Goal: Information Seeking & Learning: Understand process/instructions

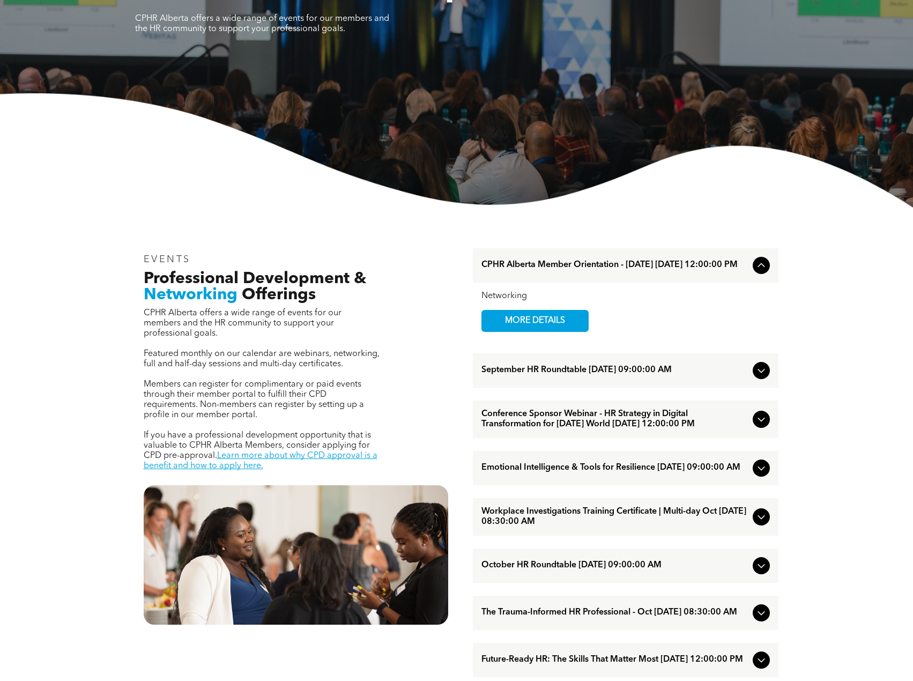
scroll to position [214, 0]
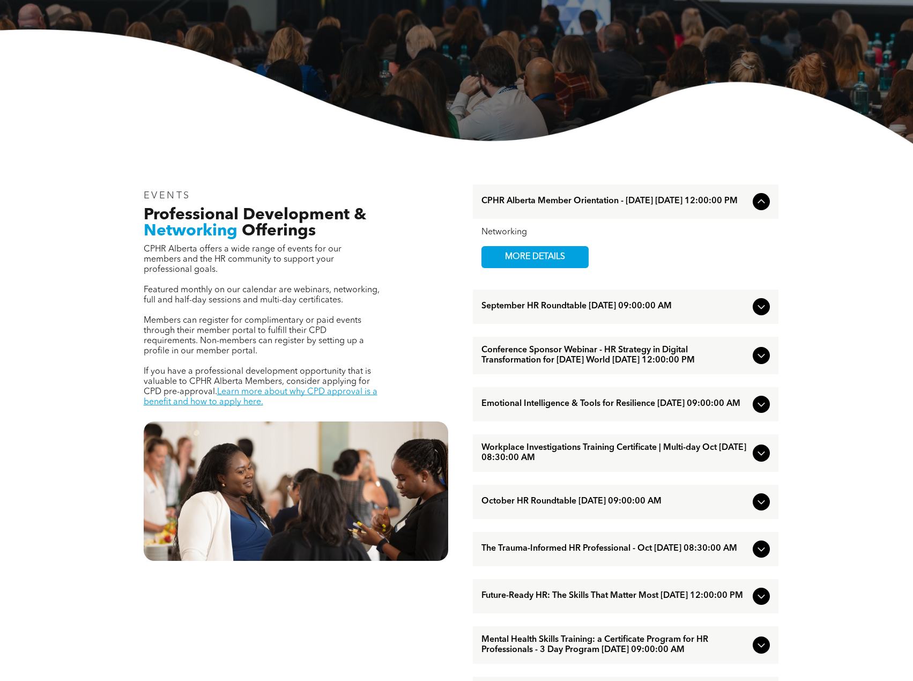
click at [758, 411] on icon at bounding box center [761, 404] width 13 height 13
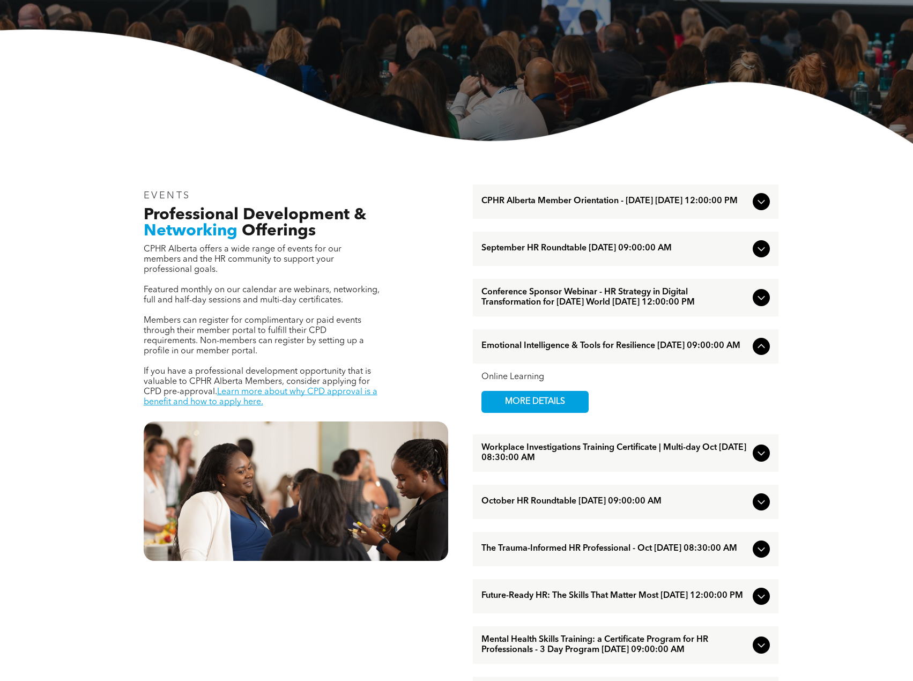
click at [759, 413] on div "Online Learning MORE DETAILS" at bounding box center [625, 392] width 288 height 41
click at [764, 381] on div "Online Learning MORE DETAILS" at bounding box center [625, 392] width 305 height 58
click at [763, 363] on div "Emotional Intelligence & Tools for Resilience [DATE] 09:00:00 AM" at bounding box center [625, 346] width 305 height 34
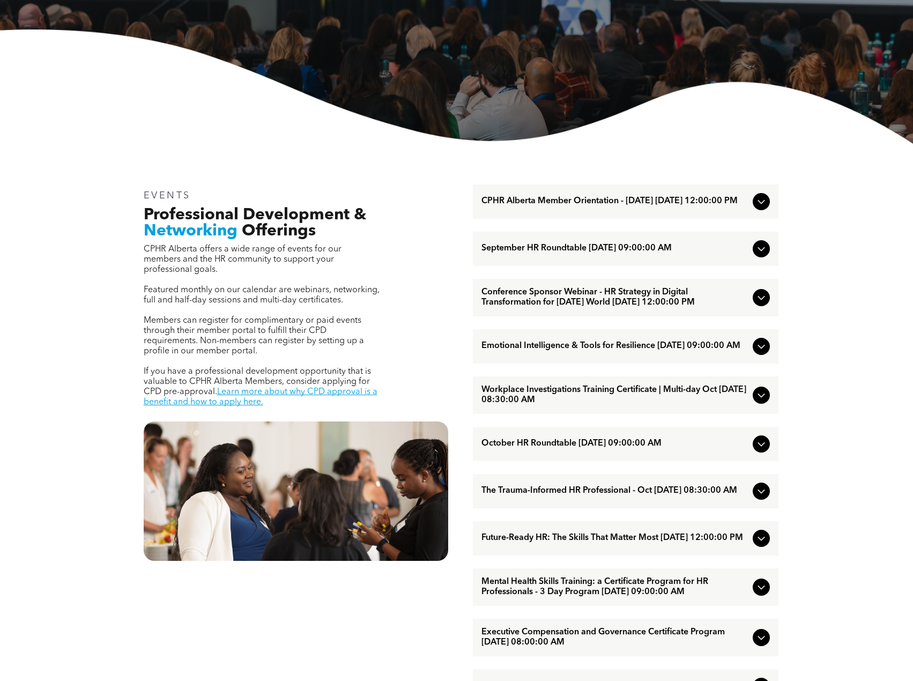
click at [761, 401] on icon at bounding box center [761, 395] width 13 height 13
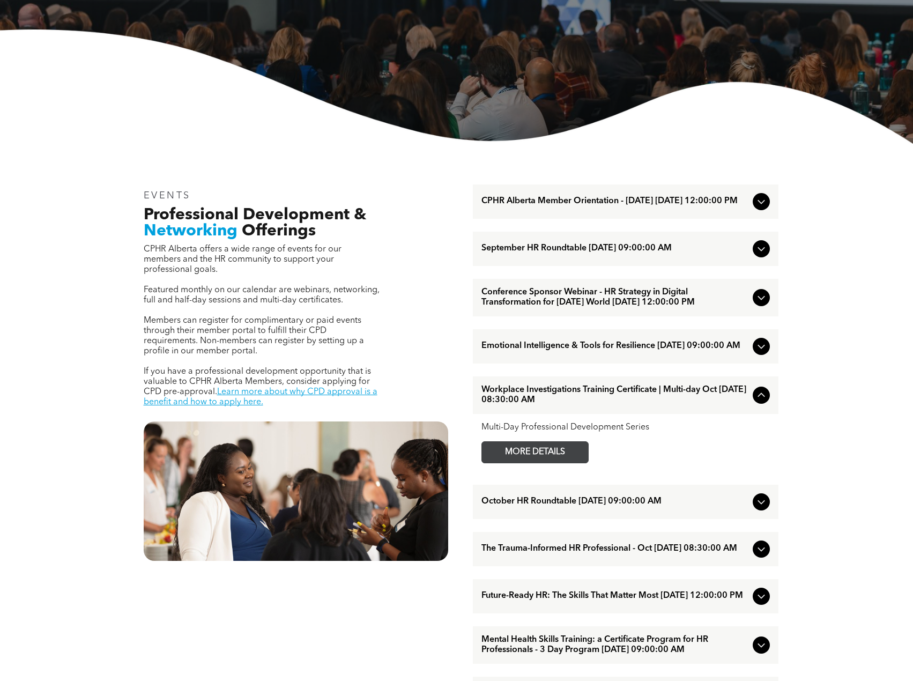
click at [532, 462] on span "MORE DETAILS" at bounding box center [535, 452] width 85 height 21
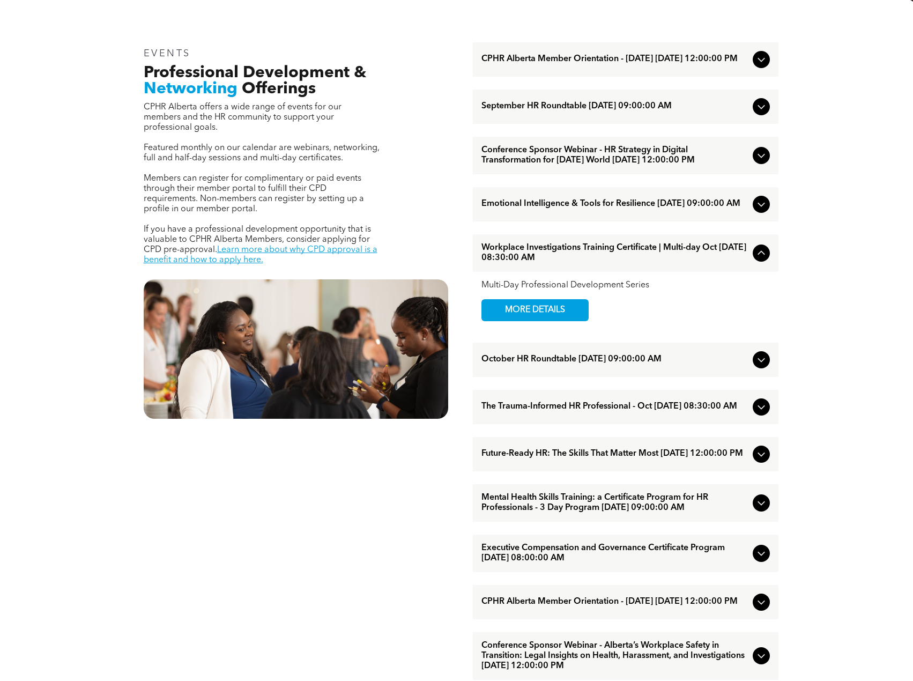
scroll to position [375, 0]
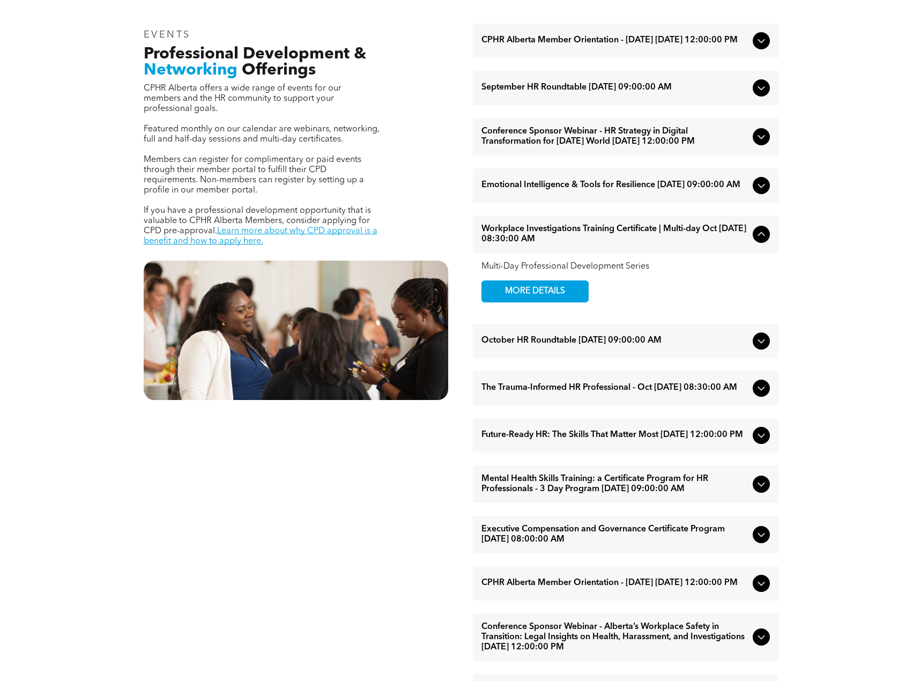
click at [762, 487] on icon at bounding box center [760, 484] width 7 height 4
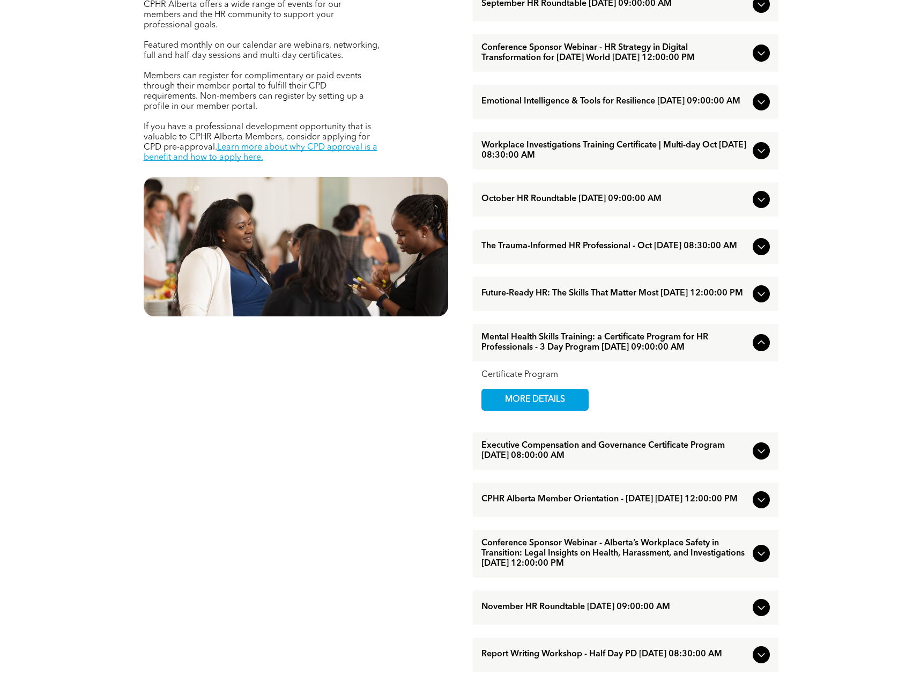
scroll to position [536, 0]
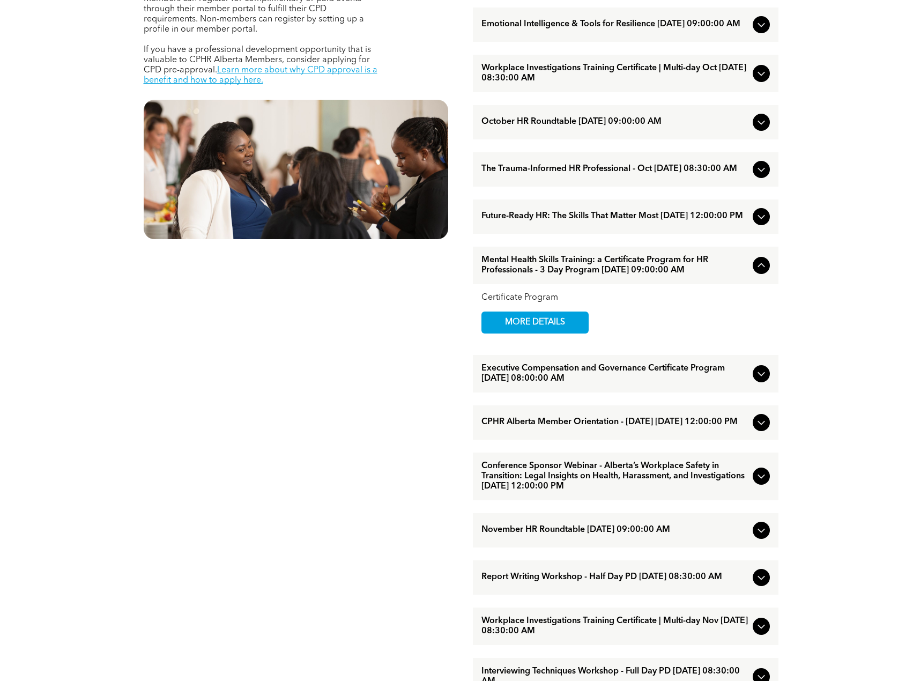
click at [758, 392] on div "Executive Compensation and Governance Certificate Program [DATE] 08:00:00 AM" at bounding box center [625, 374] width 305 height 38
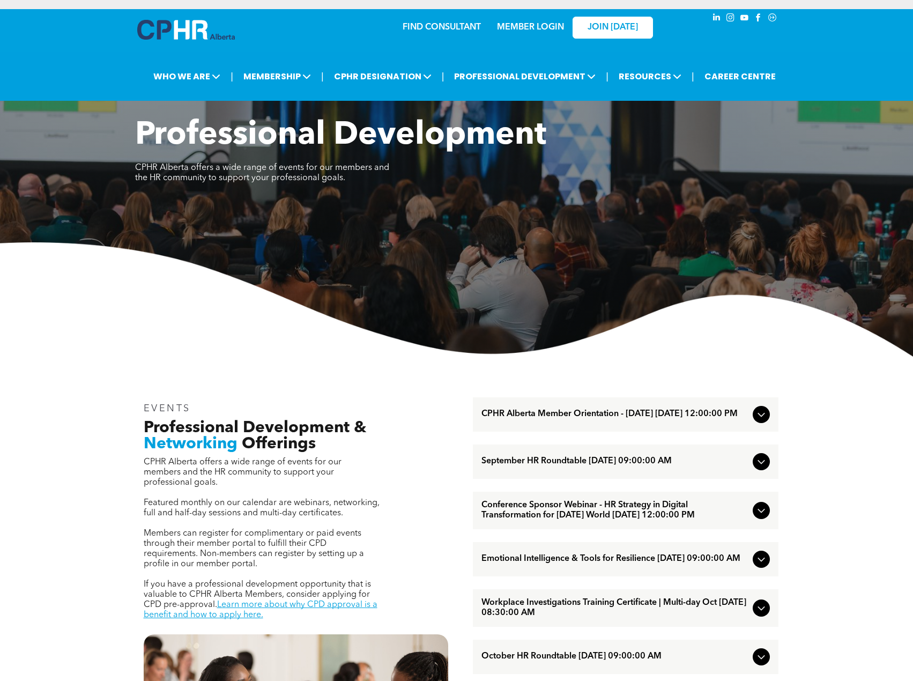
scroll to position [0, 0]
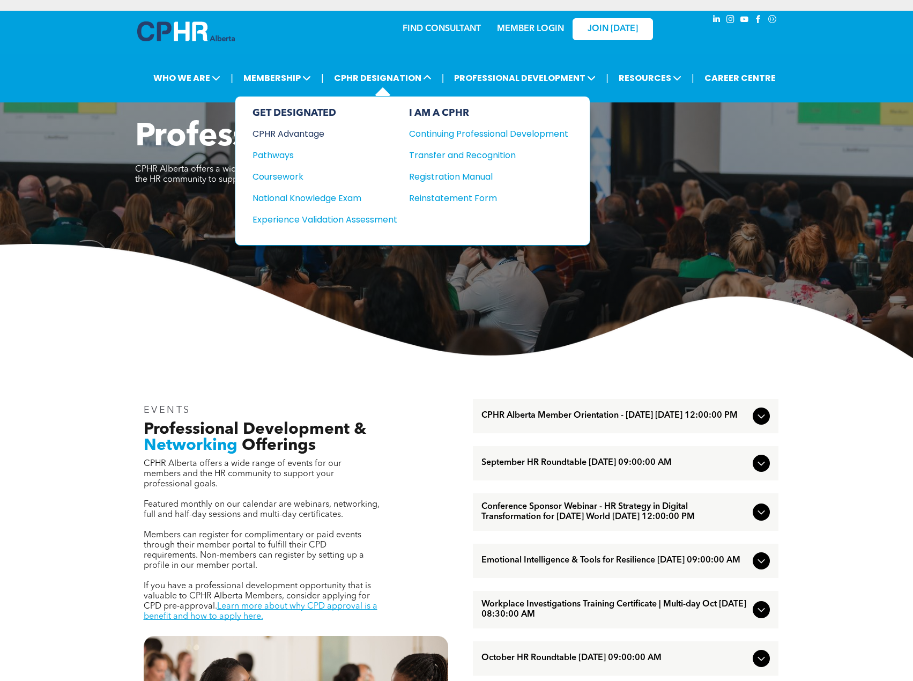
click at [326, 132] on div "CPHR Advantage" at bounding box center [317, 133] width 130 height 13
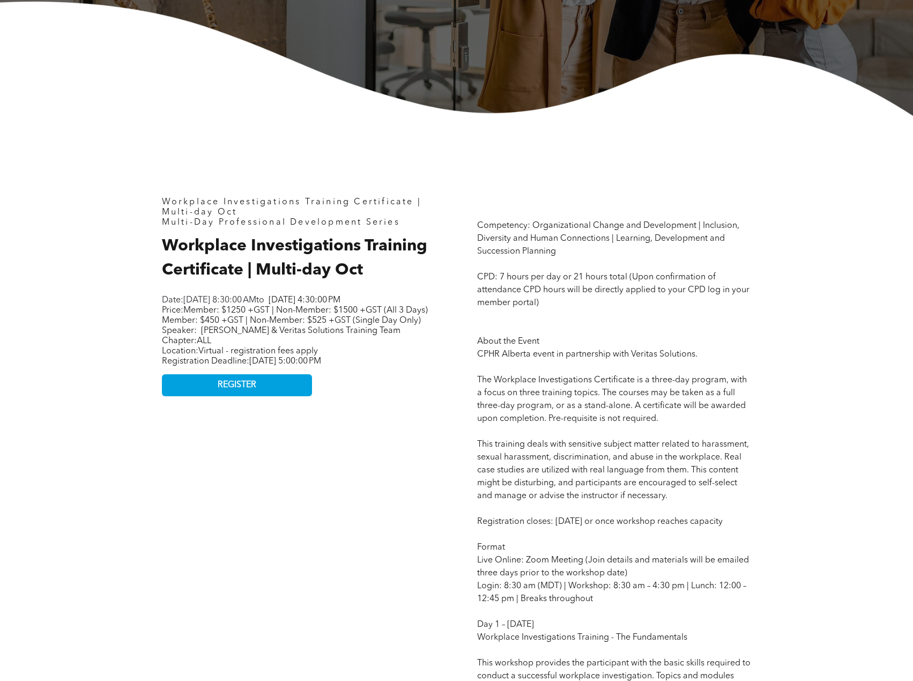
scroll to position [322, 0]
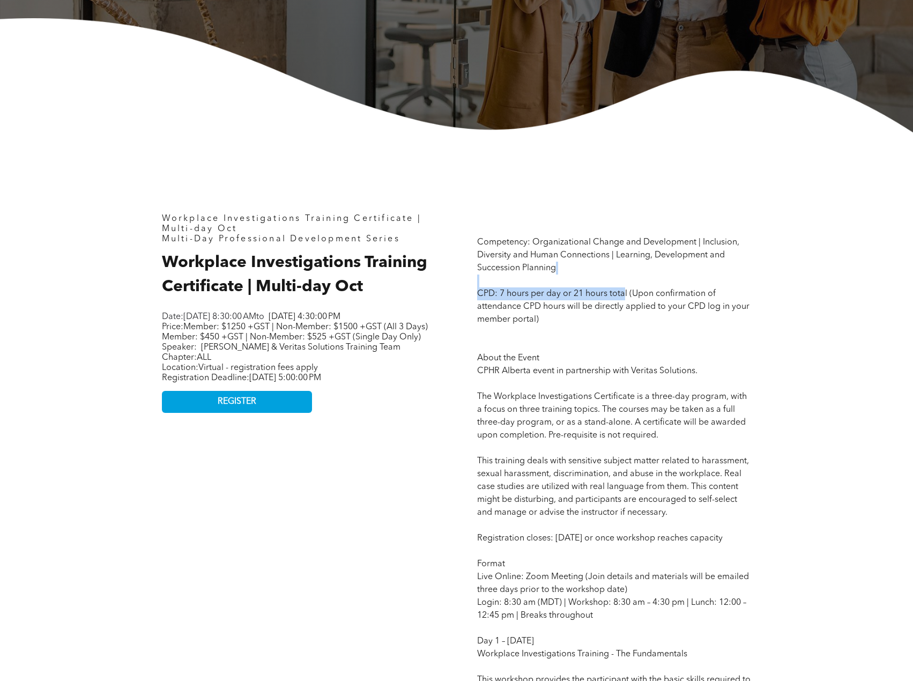
drag, startPoint x: 622, startPoint y: 285, endPoint x: 625, endPoint y: 298, distance: 13.7
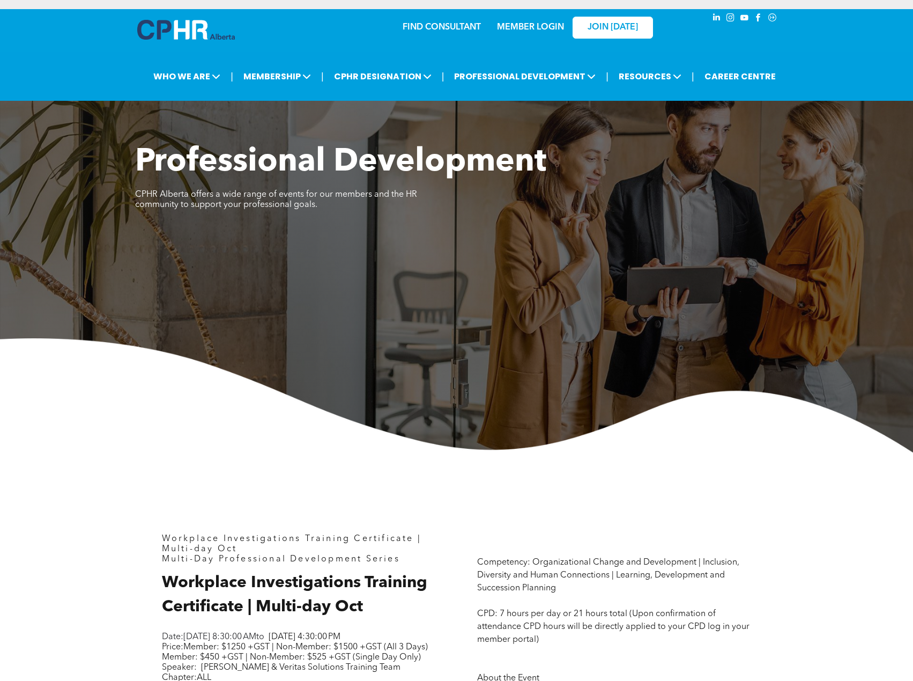
scroll to position [0, 0]
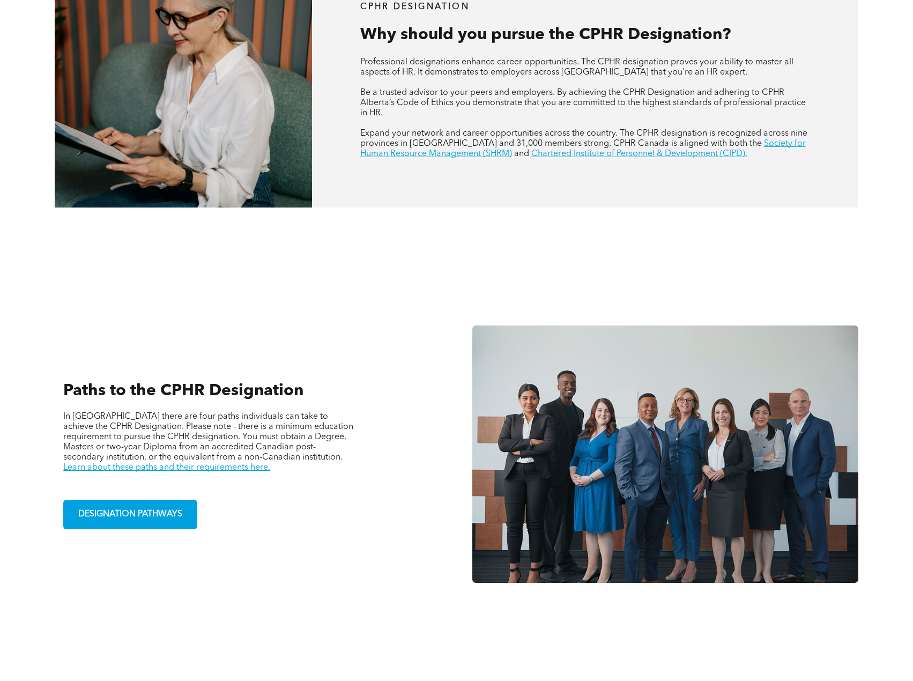
scroll to position [482, 0]
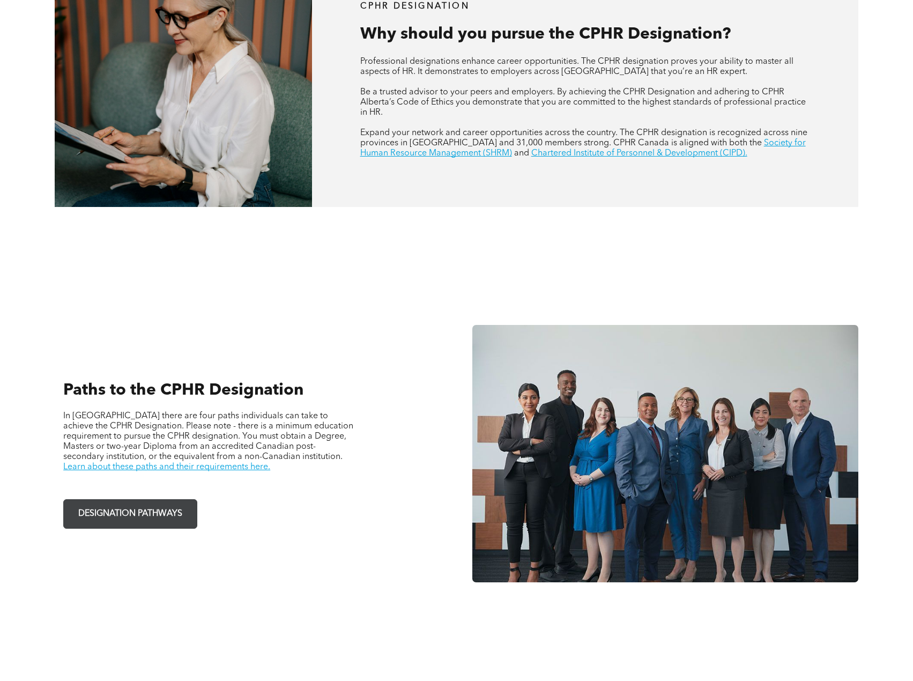
click at [169, 513] on span "DESIGNATION PATHWAYS" at bounding box center [129, 513] width 111 height 21
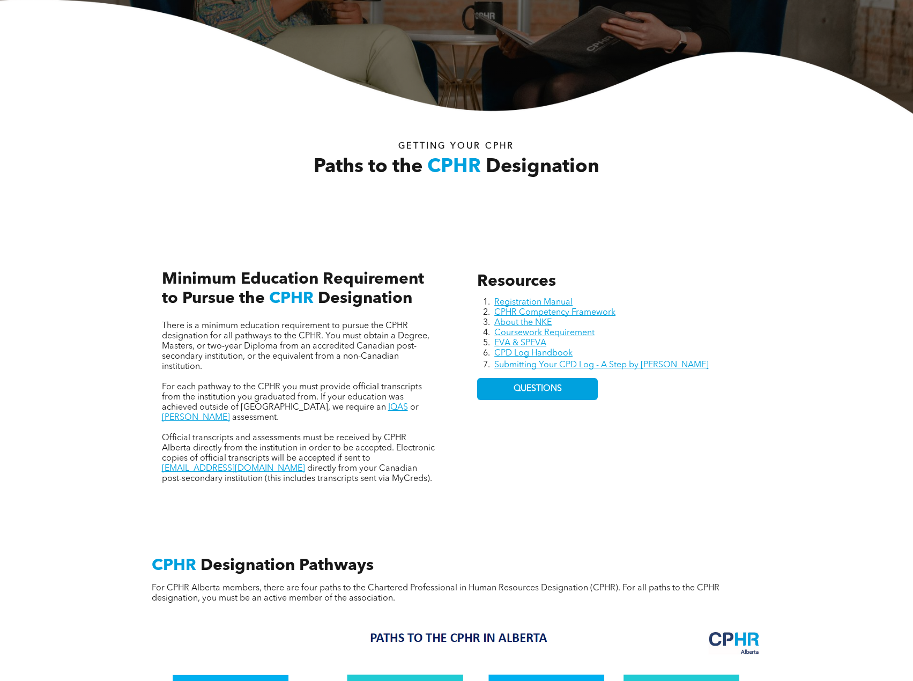
scroll to position [375, 0]
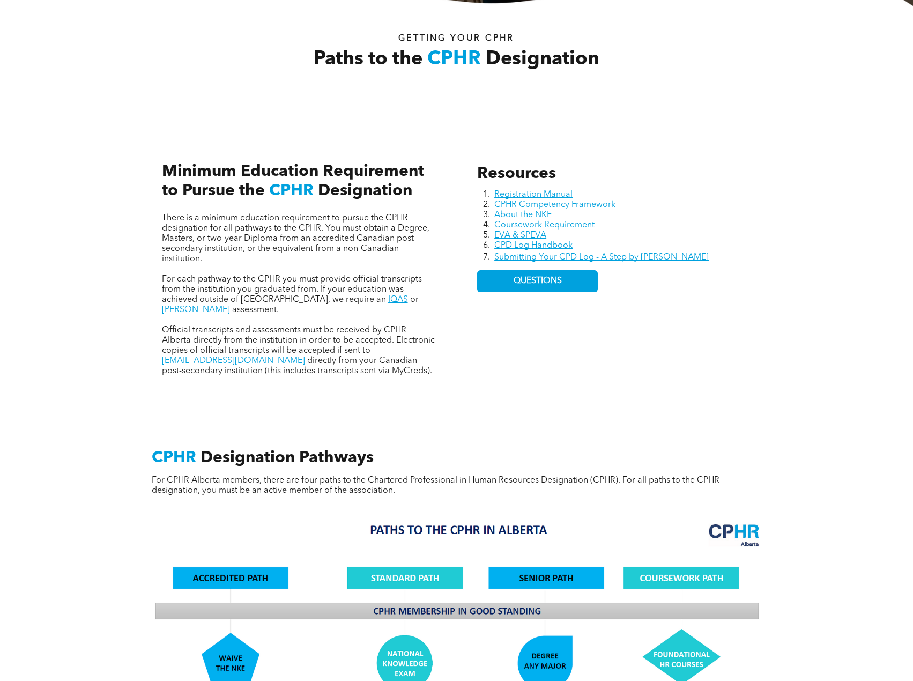
click at [244, 235] on span "There is a minimum education requirement to pursue the CPHR designation for all…" at bounding box center [295, 238] width 267 height 49
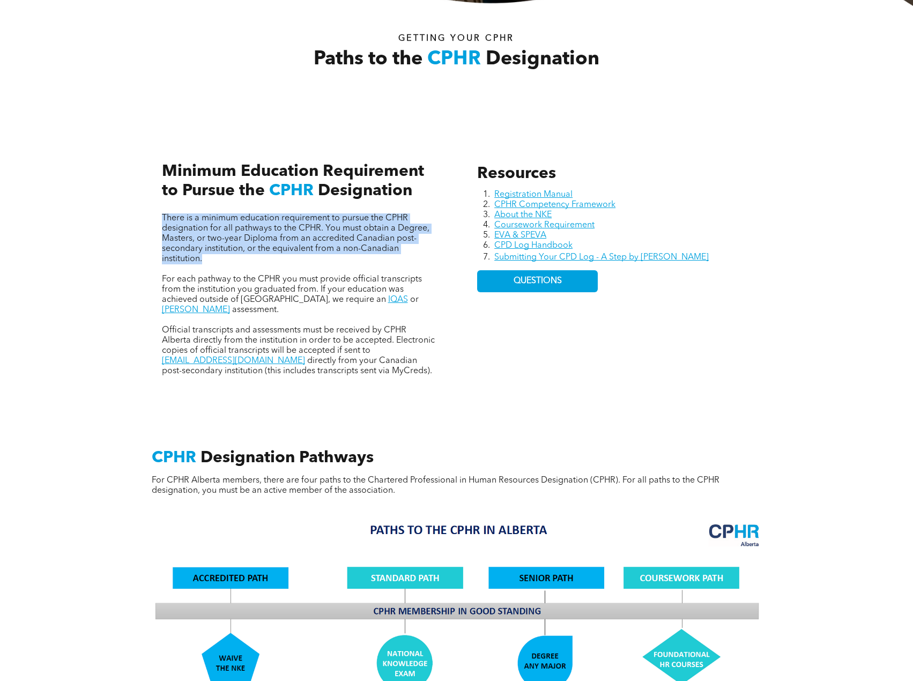
click at [244, 235] on span "There is a minimum education requirement to pursue the CPHR designation for all…" at bounding box center [295, 238] width 267 height 49
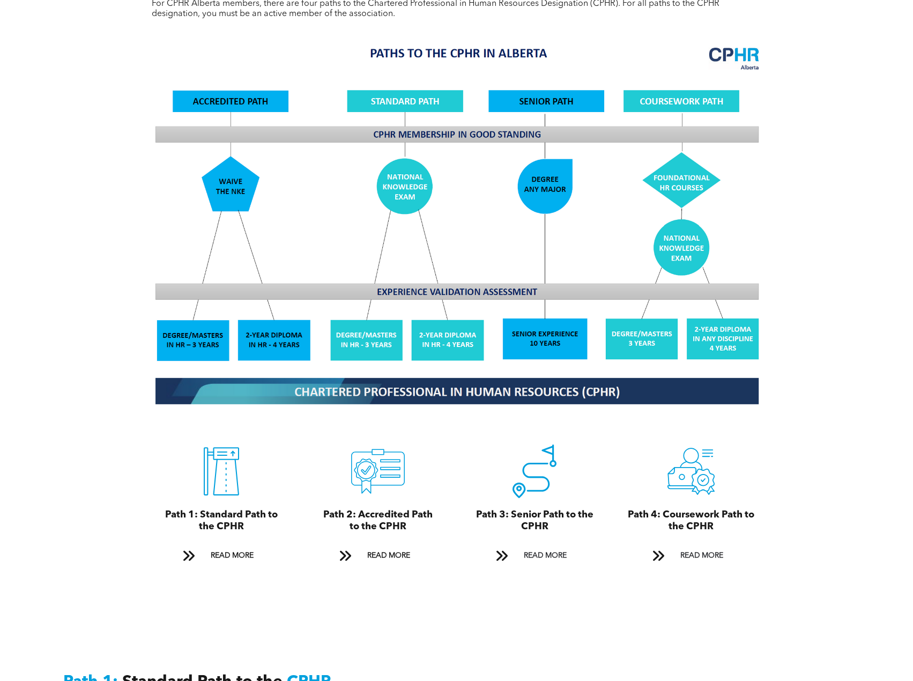
scroll to position [857, 0]
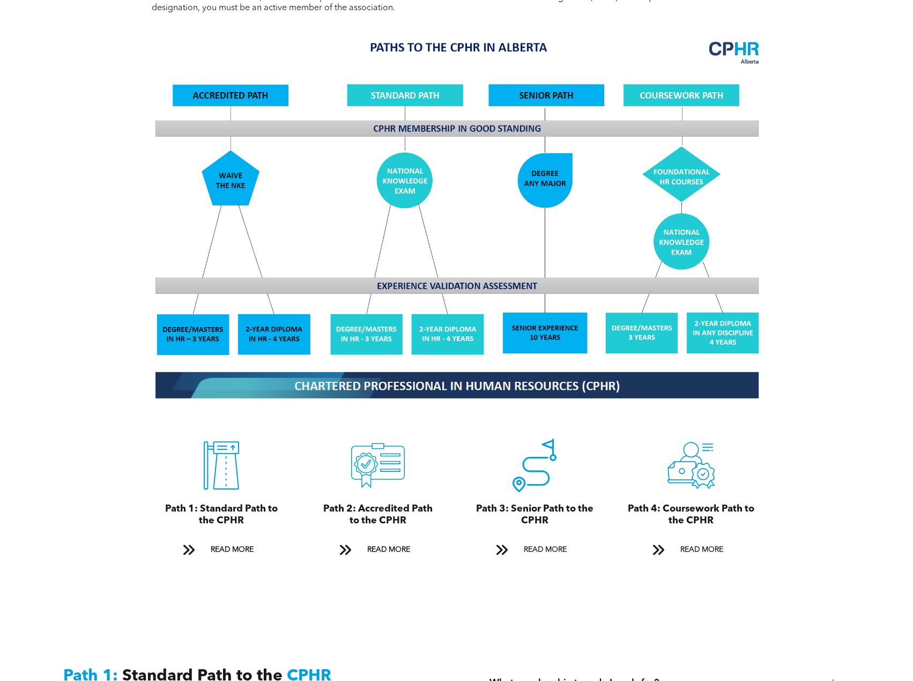
click at [804, 317] on div "CPHR Designation Pathways For CPHR Alberta members, there are four paths to the…" at bounding box center [456, 271] width 913 height 700
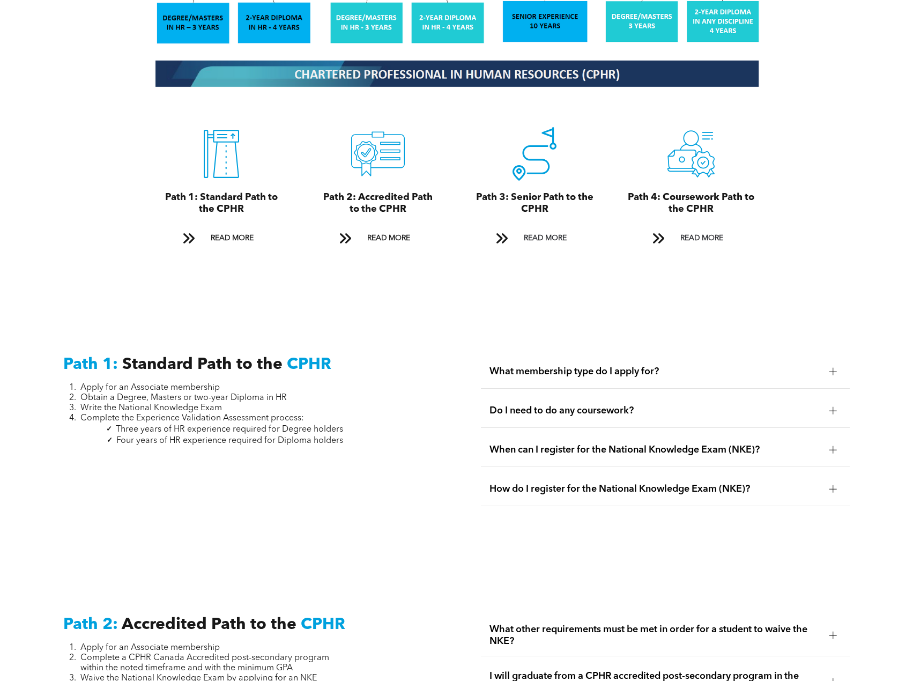
scroll to position [1233, 0]
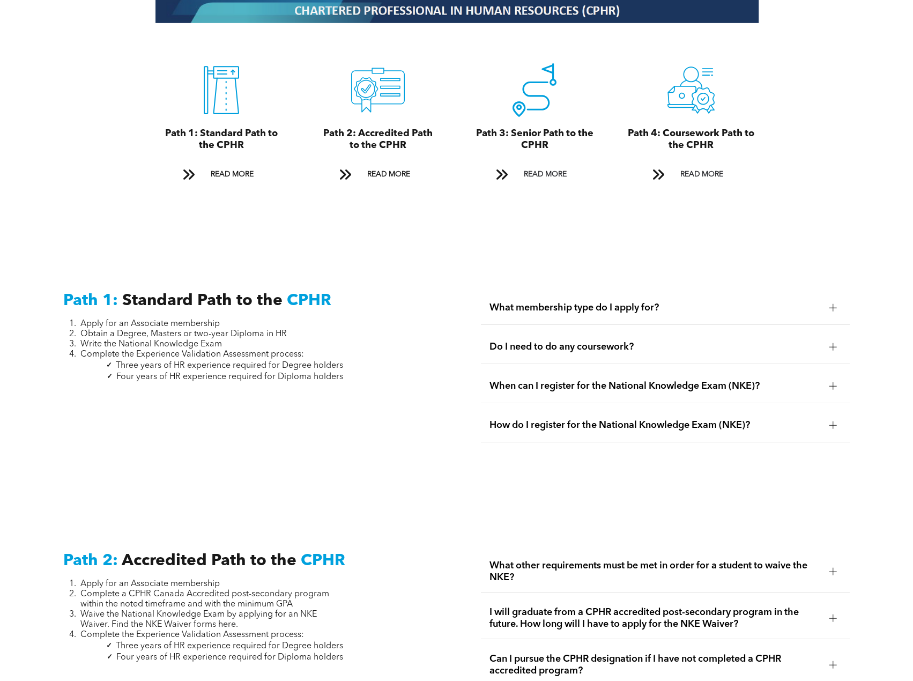
click at [772, 302] on span "What membership type do I apply for?" at bounding box center [654, 308] width 331 height 12
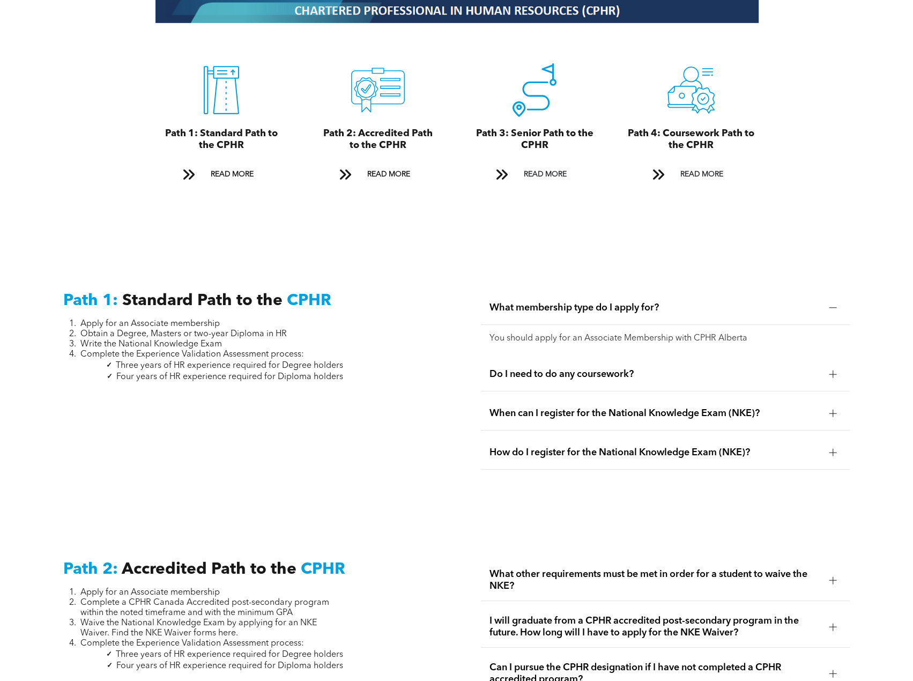
click at [771, 302] on span "What membership type do I apply for?" at bounding box center [654, 308] width 331 height 12
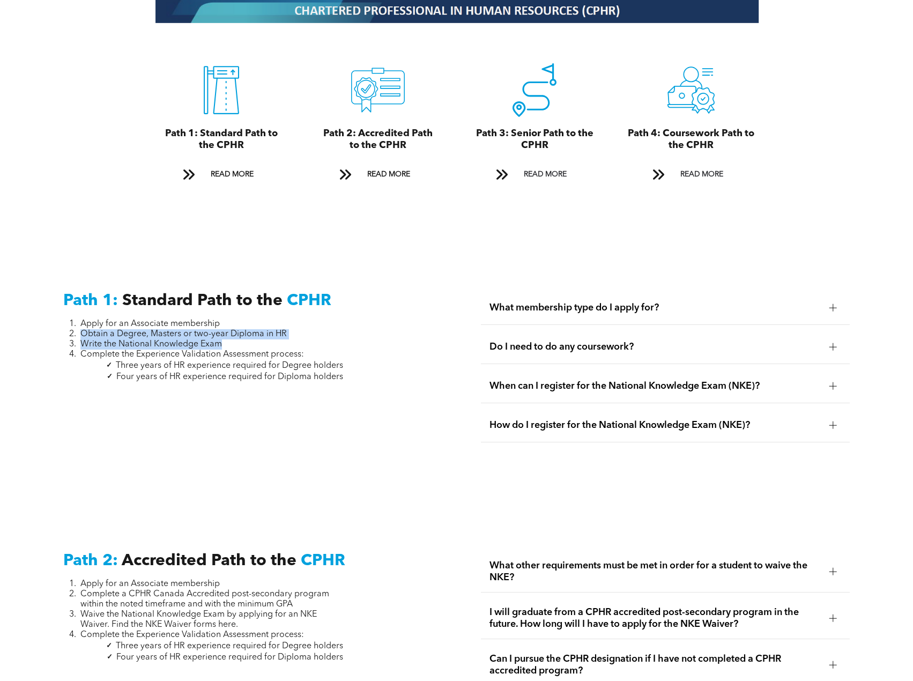
drag, startPoint x: 289, startPoint y: 313, endPoint x: 280, endPoint y: 333, distance: 22.3
click at [280, 333] on ol "Apply for an Associate membership Obtain a Degree, Masters or two-year Diploma …" at bounding box center [203, 339] width 280 height 41
click at [280, 339] on li "Write the National Knowledge Exam" at bounding box center [211, 344] width 263 height 10
click at [279, 339] on li "Write the National Knowledge Exam" at bounding box center [211, 344] width 263 height 10
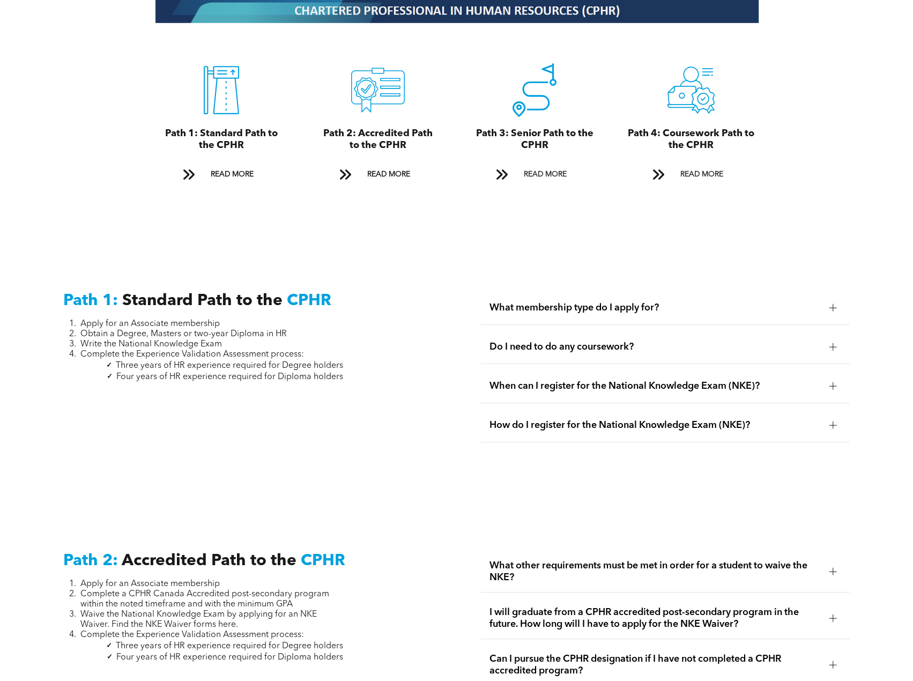
click at [279, 330] on span "Obtain a Degree, Masters or two-year Diploma in HR" at bounding box center [183, 334] width 206 height 9
drag, startPoint x: 279, startPoint y: 324, endPoint x: 279, endPoint y: 346, distance: 22.0
click at [279, 346] on ol "Apply for an Associate membership Obtain a Degree, Masters or two-year Diploma …" at bounding box center [203, 339] width 280 height 41
click at [279, 350] on span "Complete the Experience Validation Assessment process:" at bounding box center [191, 354] width 223 height 9
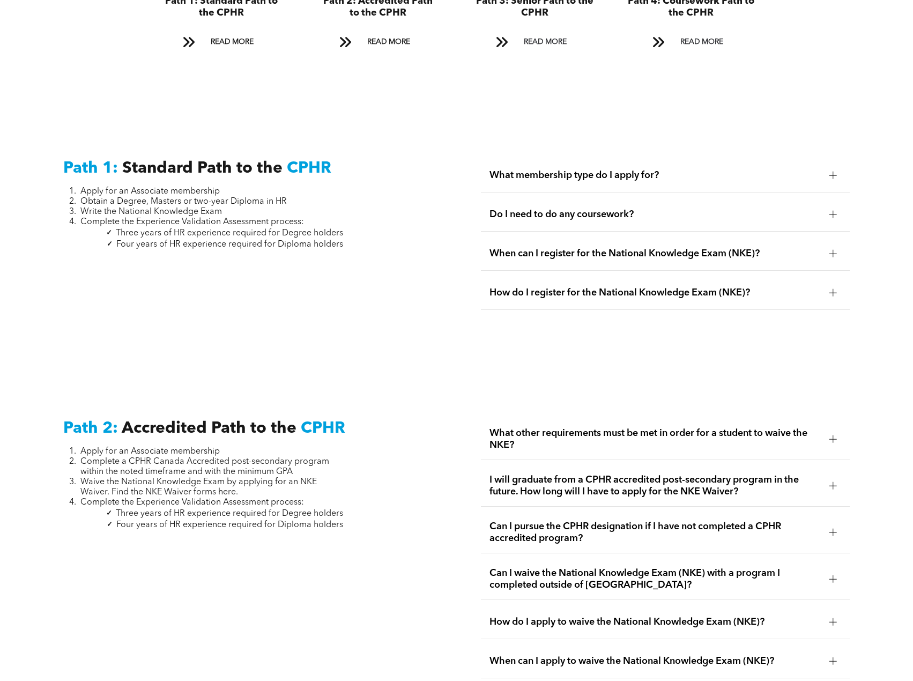
scroll to position [1447, 0]
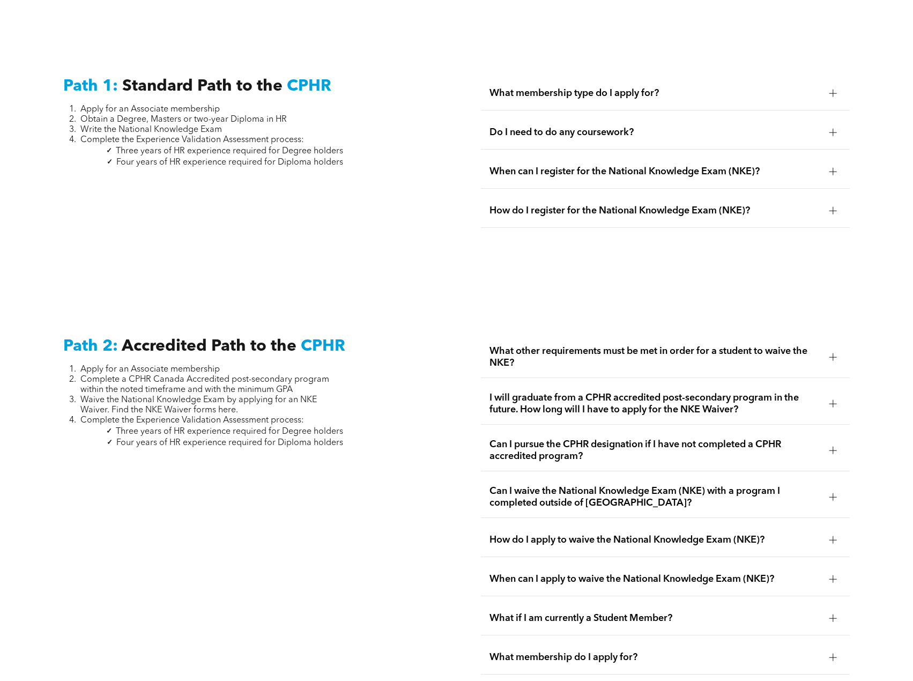
click at [750, 345] on span "What other requirements must be met in order for a student to waive the NKE?" at bounding box center [654, 357] width 331 height 24
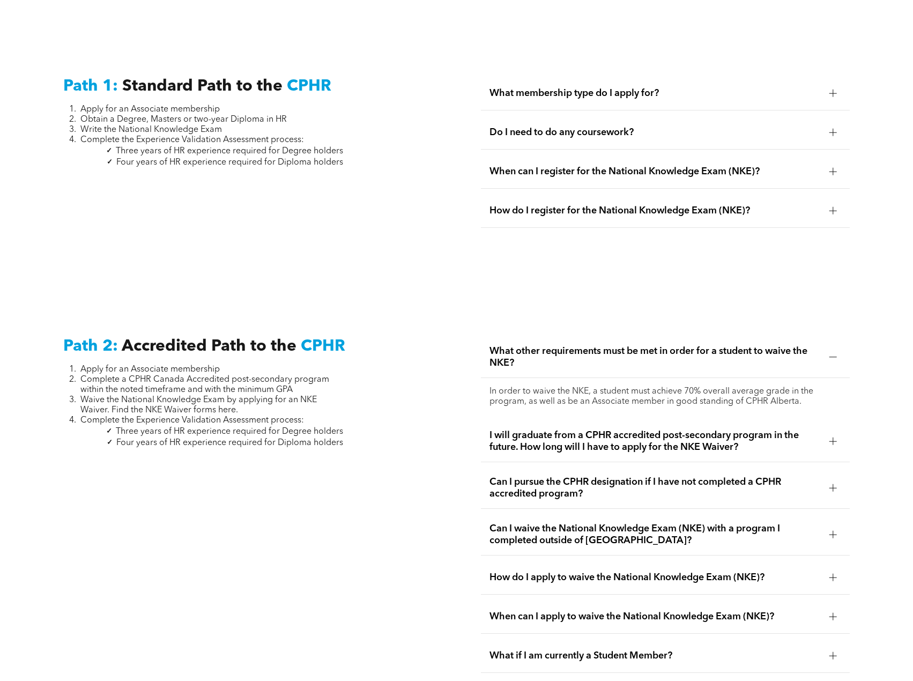
click at [750, 345] on span "What other requirements must be met in order for a student to waive the NKE?" at bounding box center [654, 357] width 331 height 24
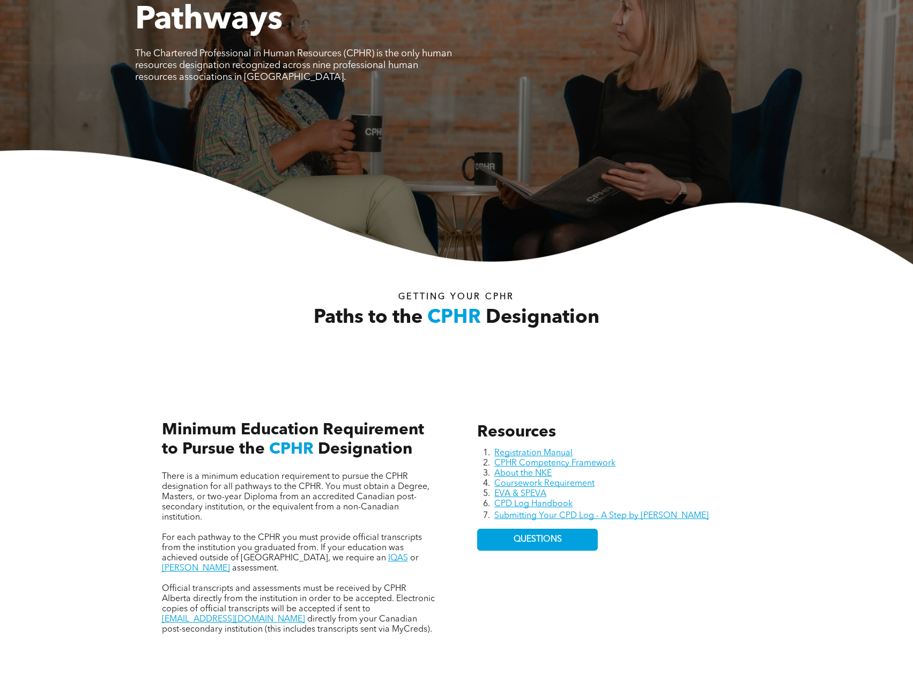
scroll to position [0, 0]
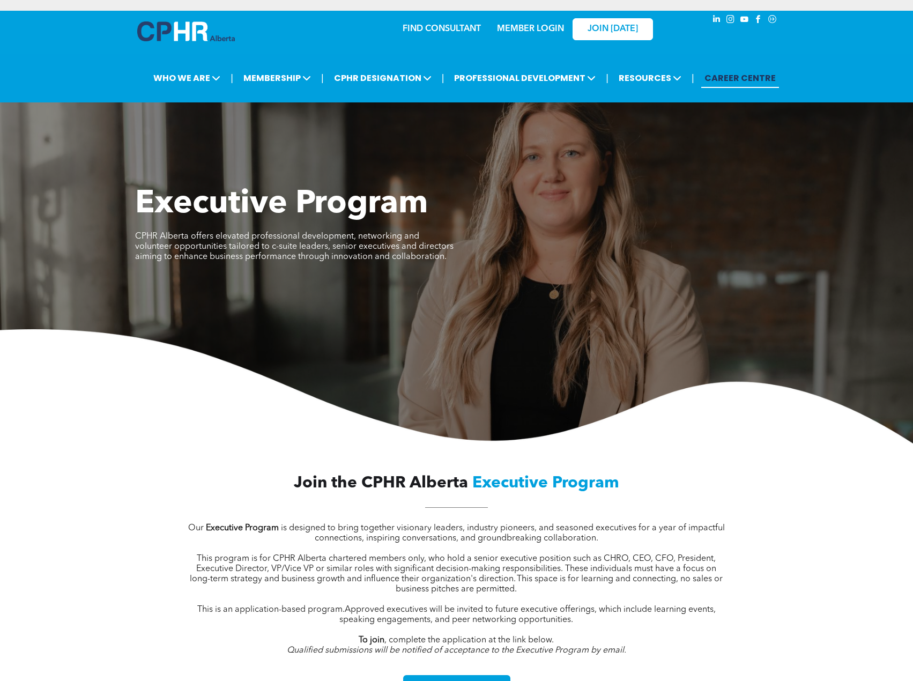
click at [751, 80] on link "CAREER CENTRE" at bounding box center [740, 78] width 78 height 20
